Goal: Find specific page/section: Find specific page/section

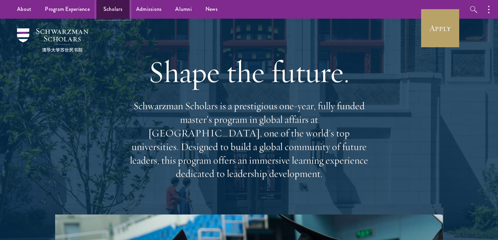
click at [117, 15] on link "Scholars" at bounding box center [113, 9] width 33 height 19
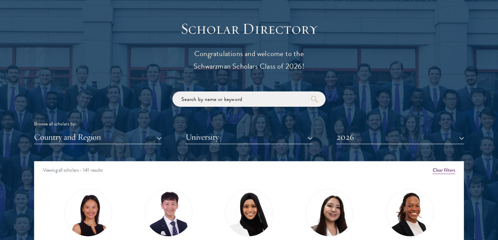
scroll to position [799, 0]
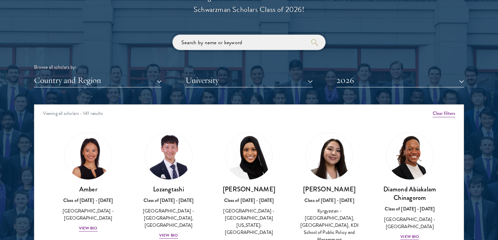
click at [243, 47] on input "search" at bounding box center [249, 42] width 153 height 15
type input "kellen"
click button "submit" at bounding box center [0, 0] width 0 height 0
type input "hope"
click button "submit" at bounding box center [0, 0] width 0 height 0
